Goal: Find specific page/section: Find specific page/section

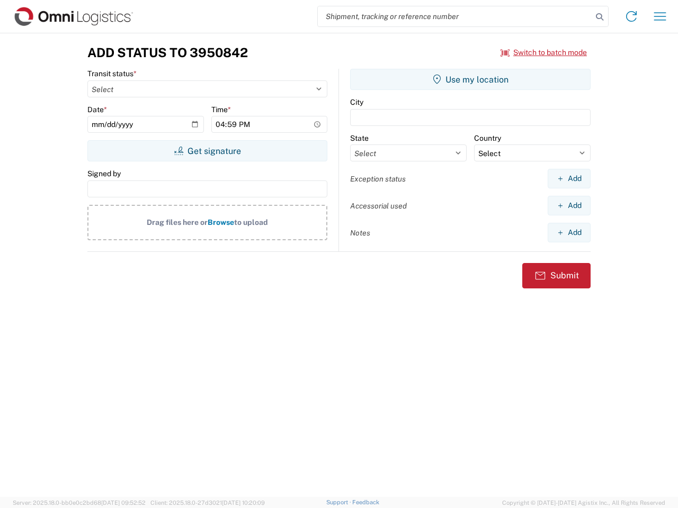
click at [455, 16] on input "search" at bounding box center [455, 16] width 274 height 20
click at [600, 17] on icon at bounding box center [599, 17] width 15 height 15
click at [631, 16] on icon at bounding box center [631, 16] width 17 height 17
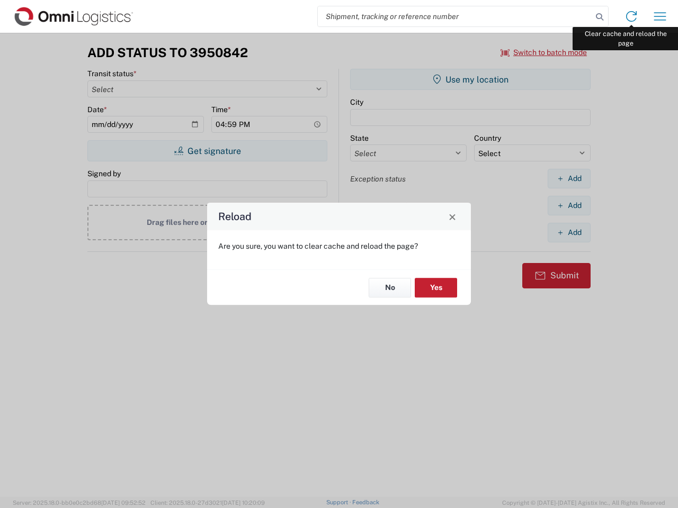
click at [660, 16] on div "Reload Are you sure, you want to clear cache and reload the page? No Yes" at bounding box center [339, 254] width 678 height 508
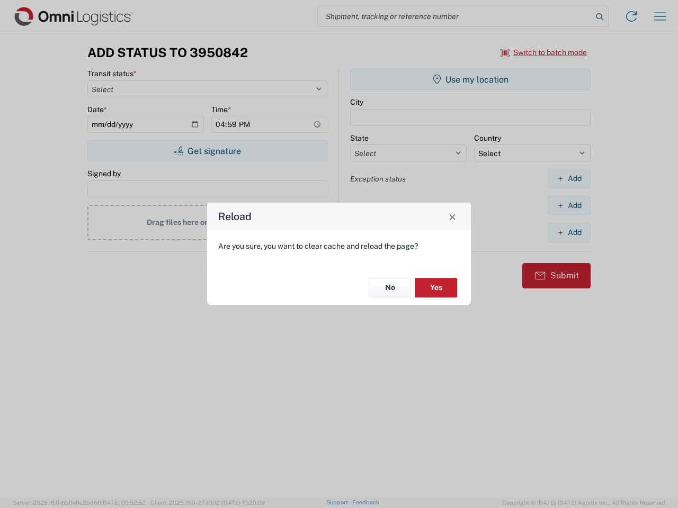
click at [544, 52] on div "Reload Are you sure, you want to clear cache and reload the page? No Yes" at bounding box center [339, 254] width 678 height 508
click at [207, 151] on div "Reload Are you sure, you want to clear cache and reload the page? No Yes" at bounding box center [339, 254] width 678 height 508
click at [470, 79] on div "Reload Are you sure, you want to clear cache and reload the page? No Yes" at bounding box center [339, 254] width 678 height 508
click at [569, 178] on div "Reload Are you sure, you want to clear cache and reload the page? No Yes" at bounding box center [339, 254] width 678 height 508
click at [569, 205] on div "Reload Are you sure, you want to clear cache and reload the page? No Yes" at bounding box center [339, 254] width 678 height 508
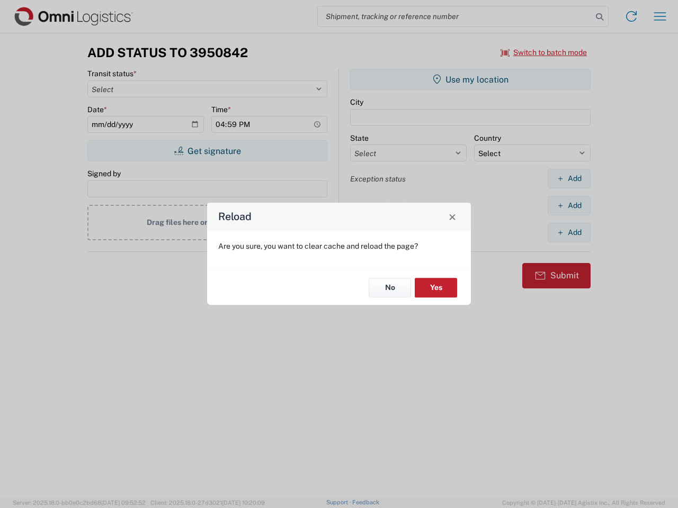
click at [569, 232] on div "Reload Are you sure, you want to clear cache and reload the page? No Yes" at bounding box center [339, 254] width 678 height 508
